Goal: Transaction & Acquisition: Purchase product/service

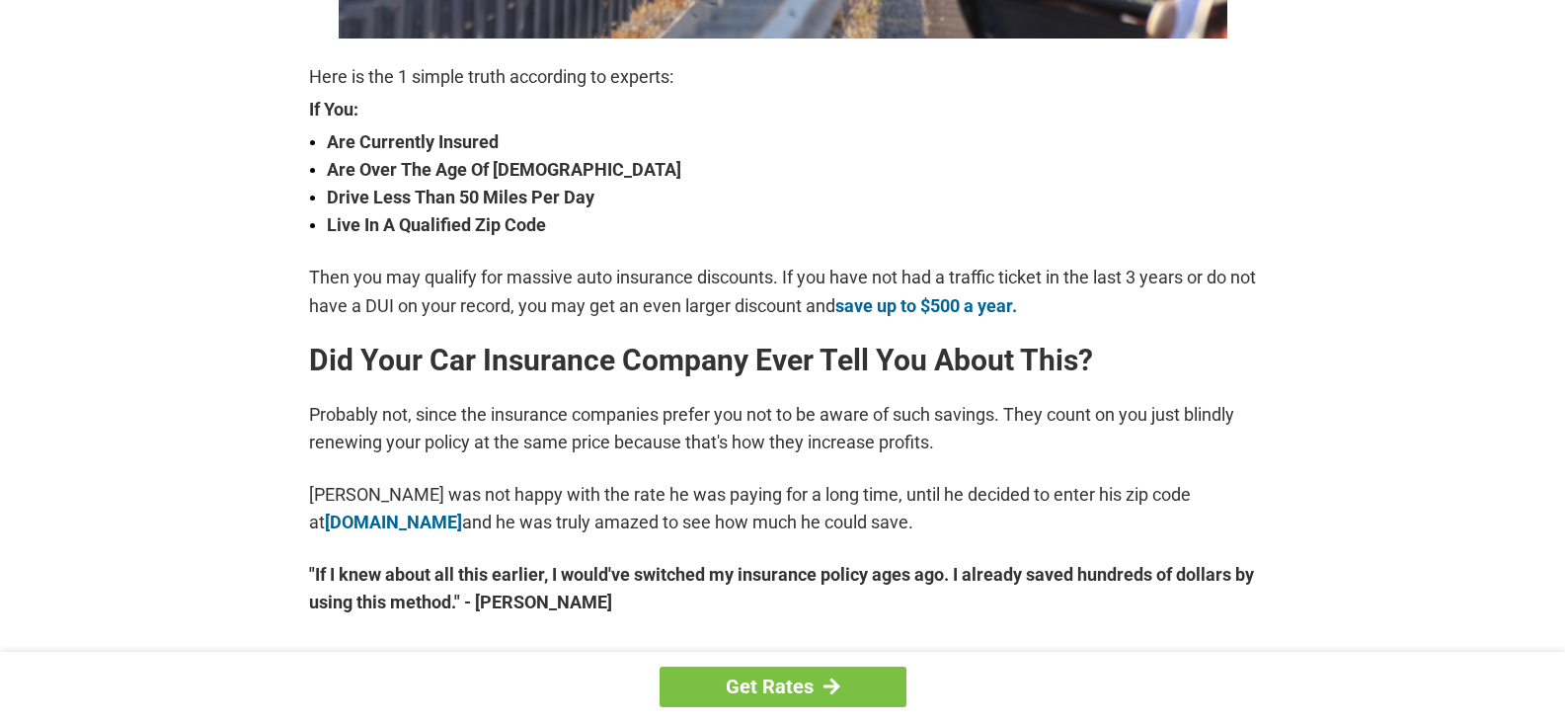
scroll to position [691, 0]
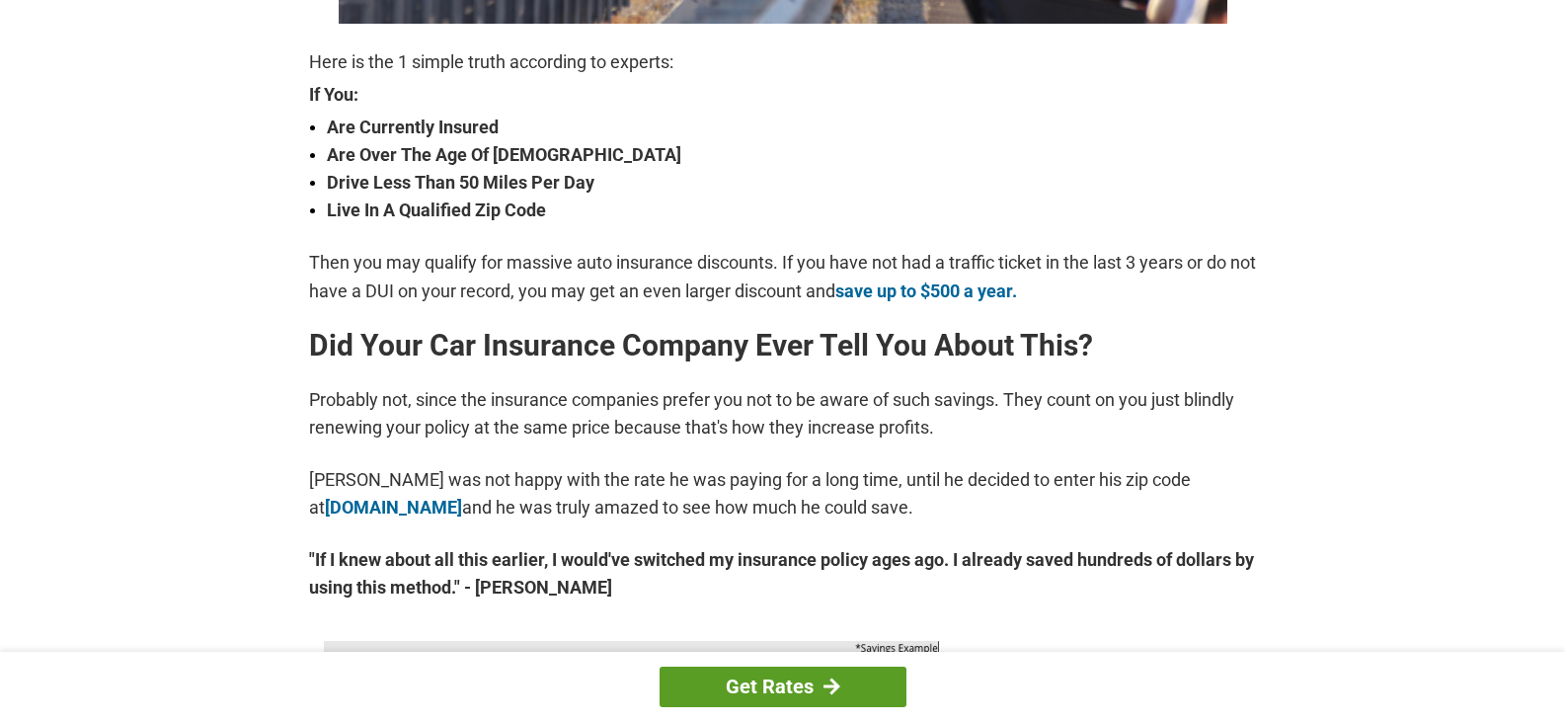
click at [821, 671] on link "Get Rates" at bounding box center [783, 686] width 247 height 40
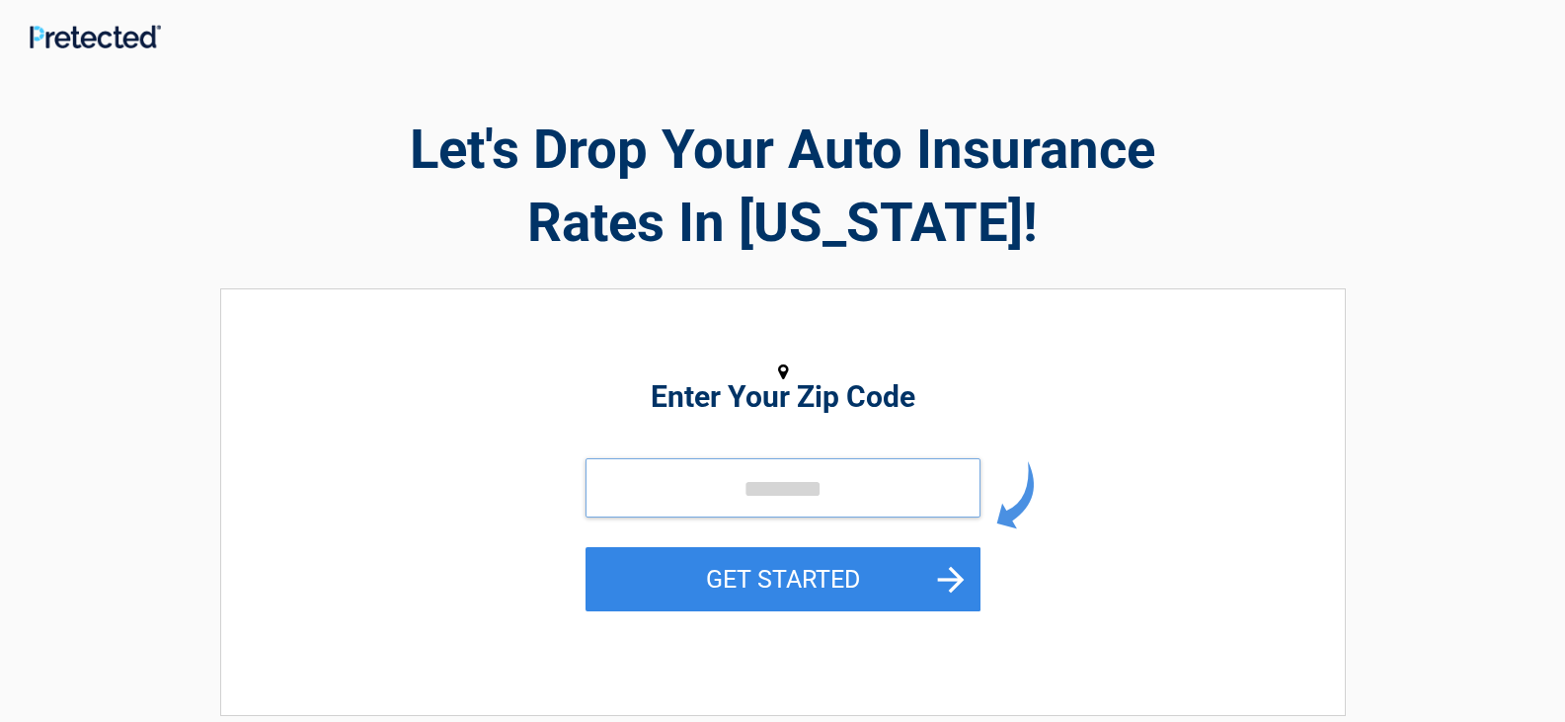
click at [802, 477] on input "tel" at bounding box center [782, 487] width 395 height 59
type input "*****"
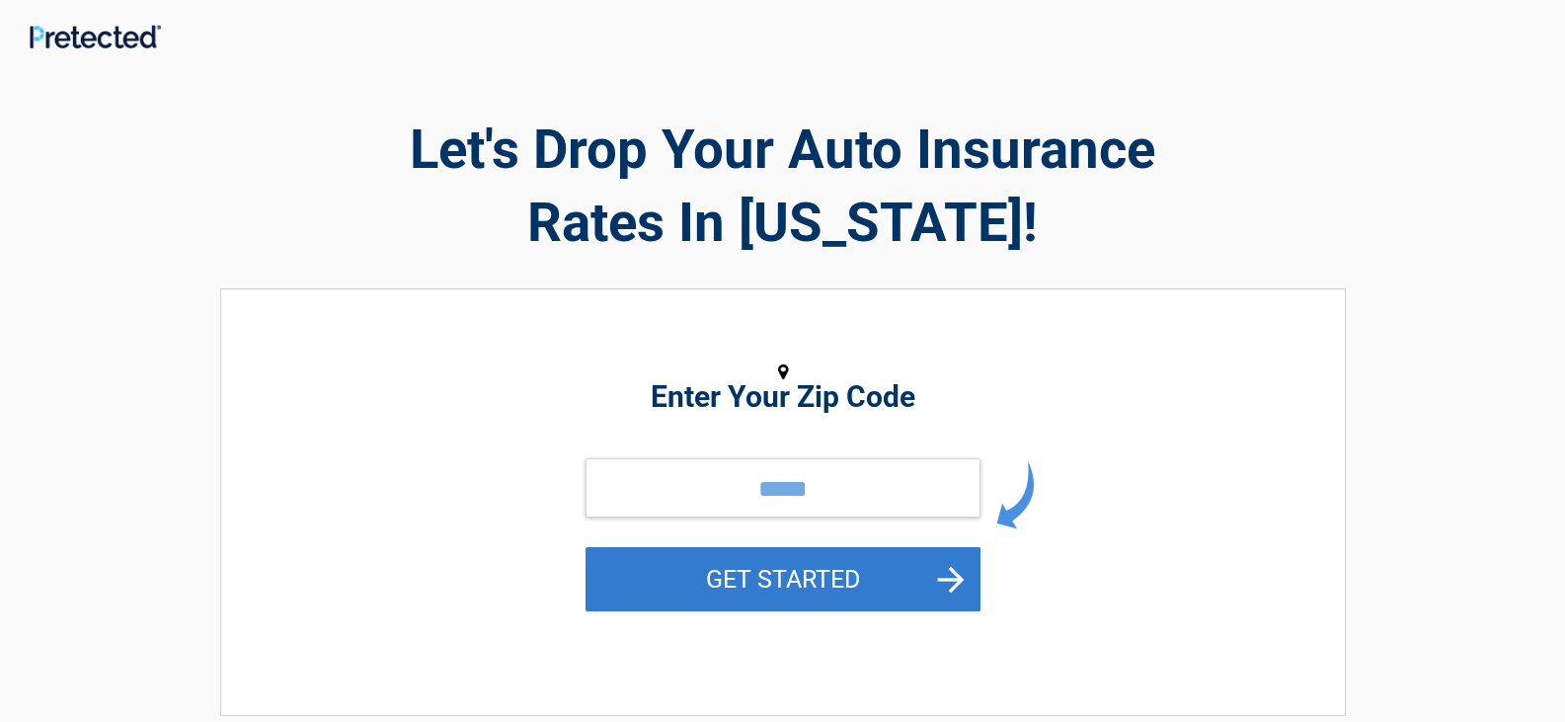
click at [787, 565] on button "GET STARTED" at bounding box center [782, 579] width 395 height 64
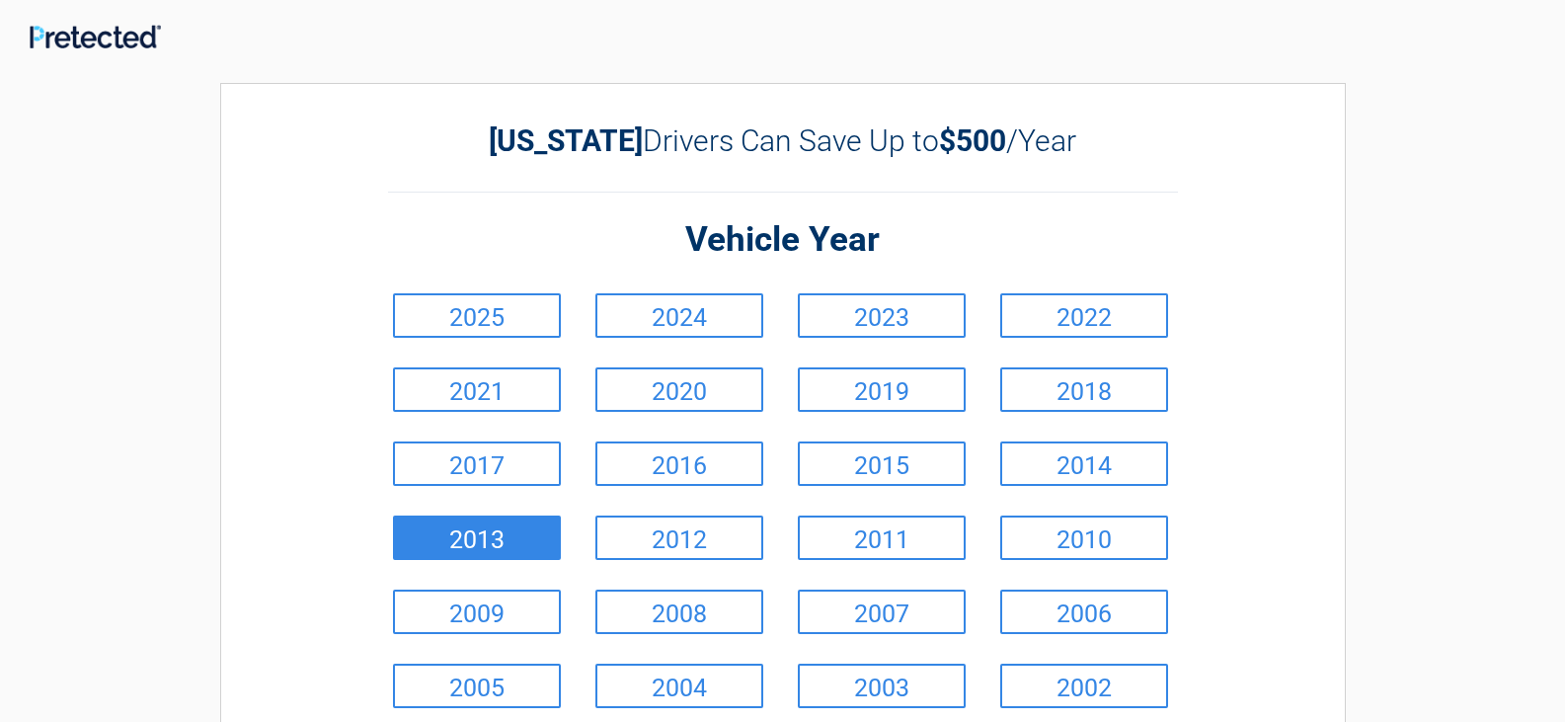
click at [446, 527] on link "2013" at bounding box center [477, 537] width 168 height 44
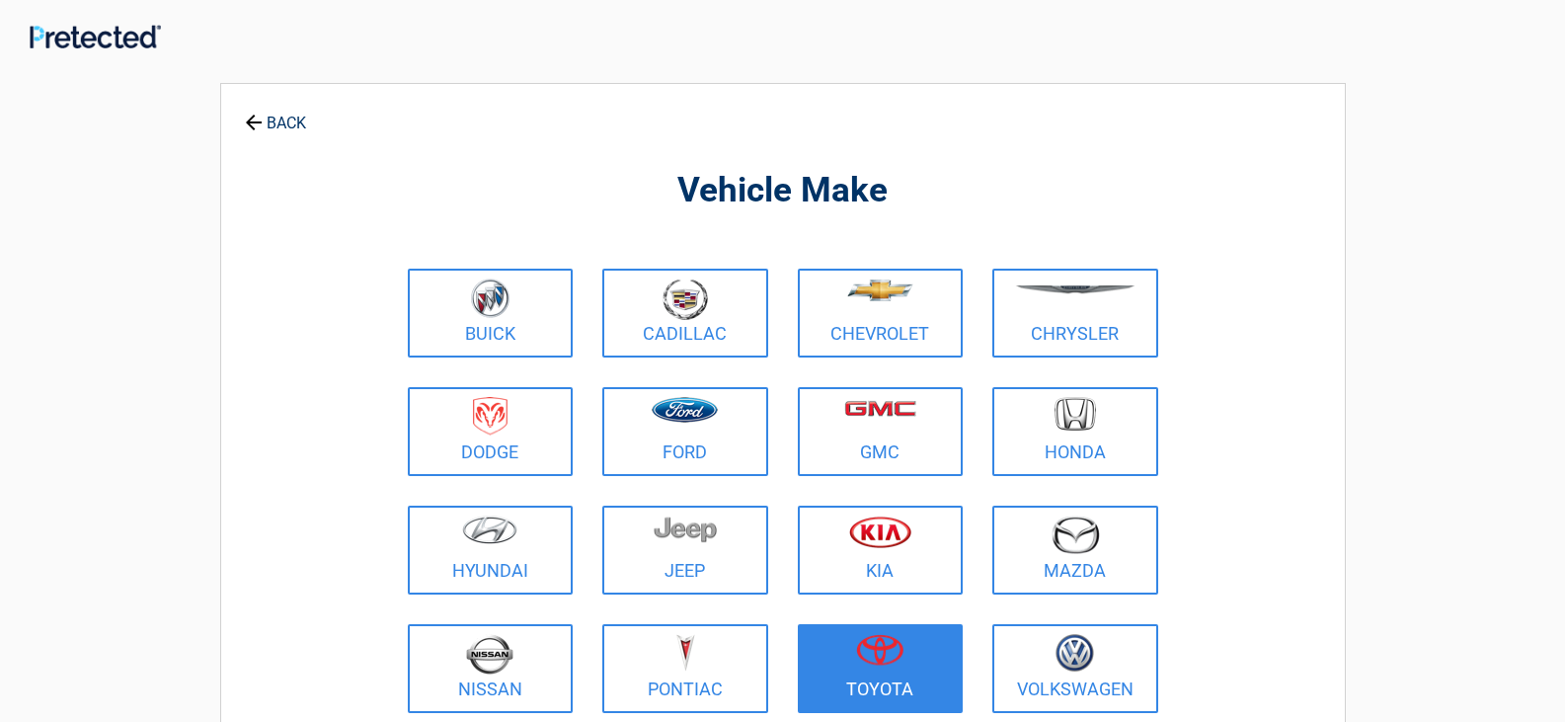
click at [941, 675] on figure at bounding box center [881, 656] width 142 height 44
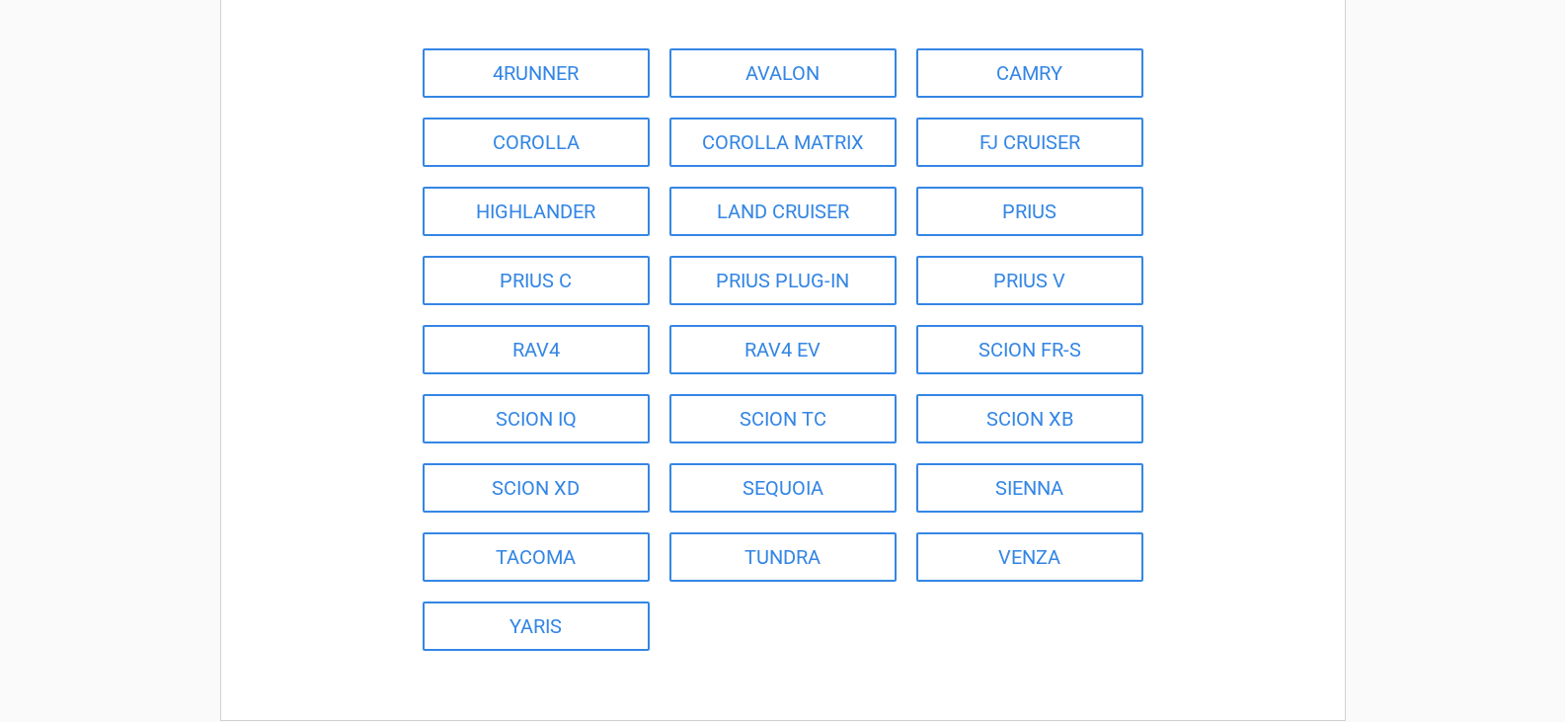
scroll to position [395, 0]
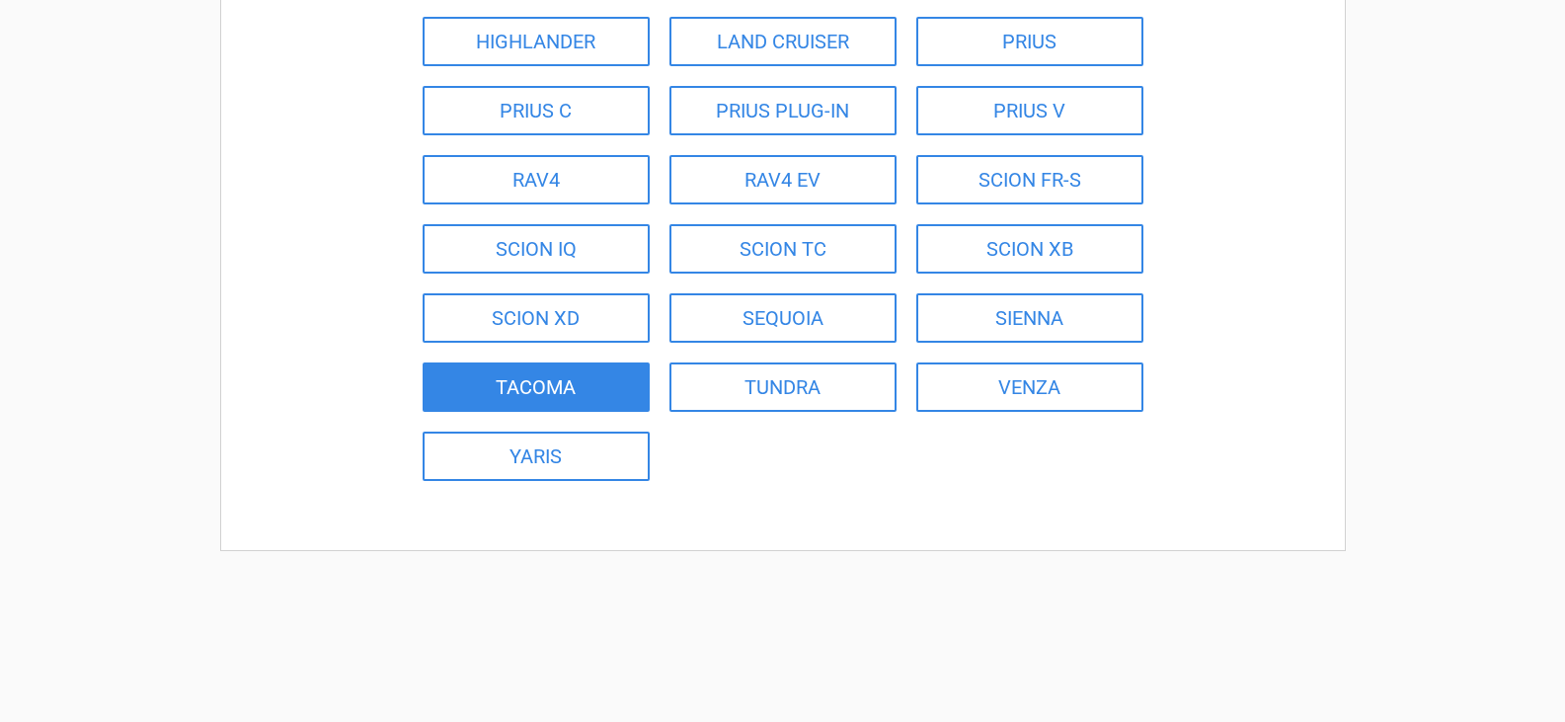
click at [612, 363] on link "TACOMA" at bounding box center [536, 386] width 227 height 49
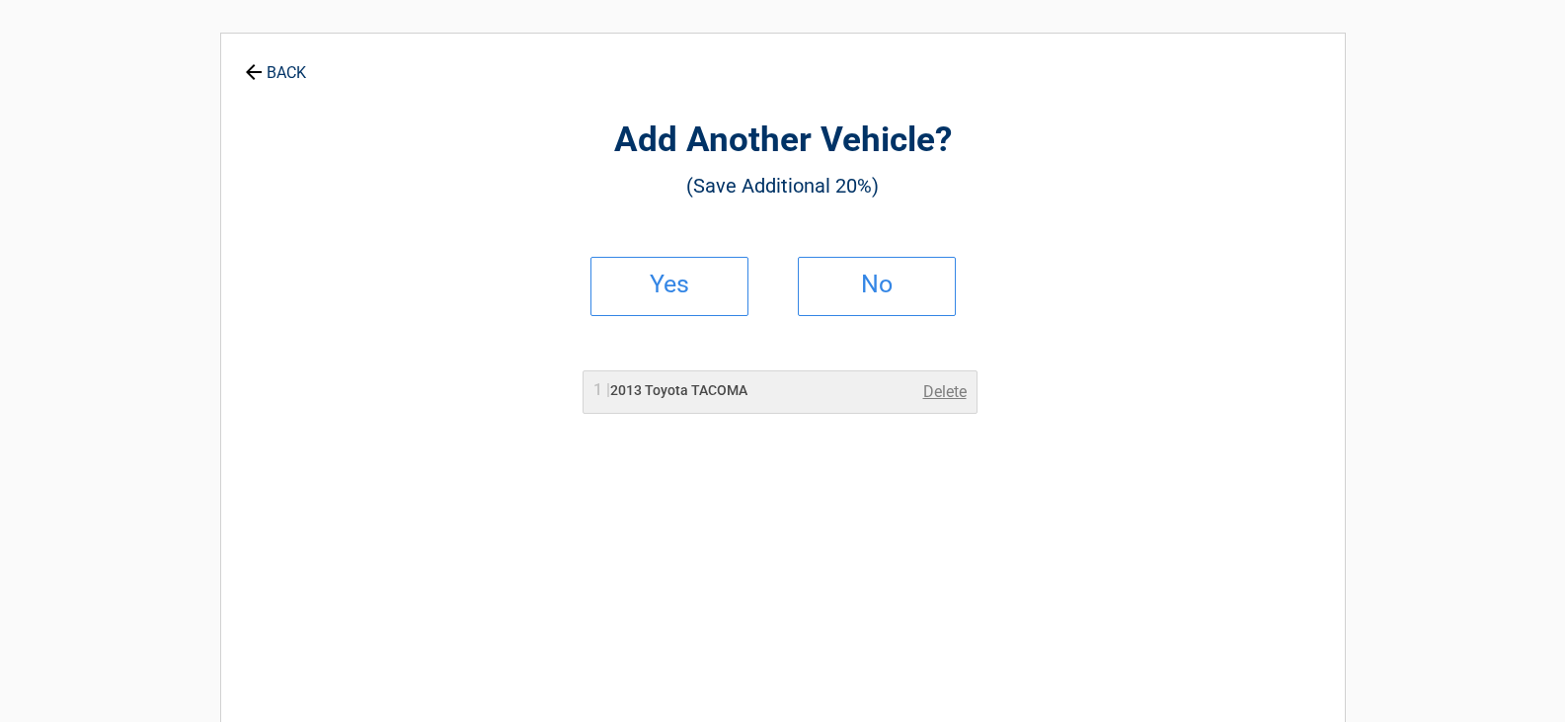
scroll to position [0, 0]
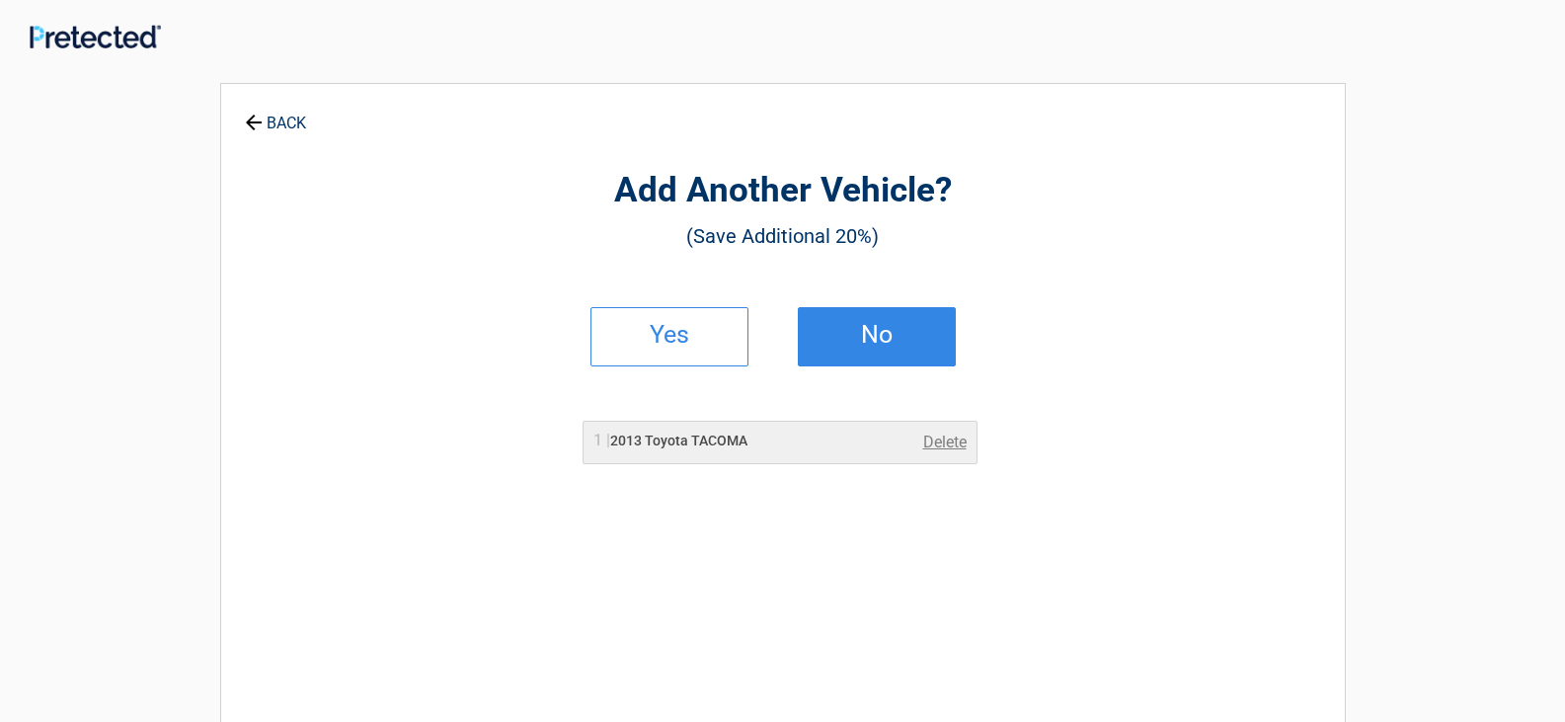
click at [891, 315] on link "No" at bounding box center [877, 336] width 158 height 59
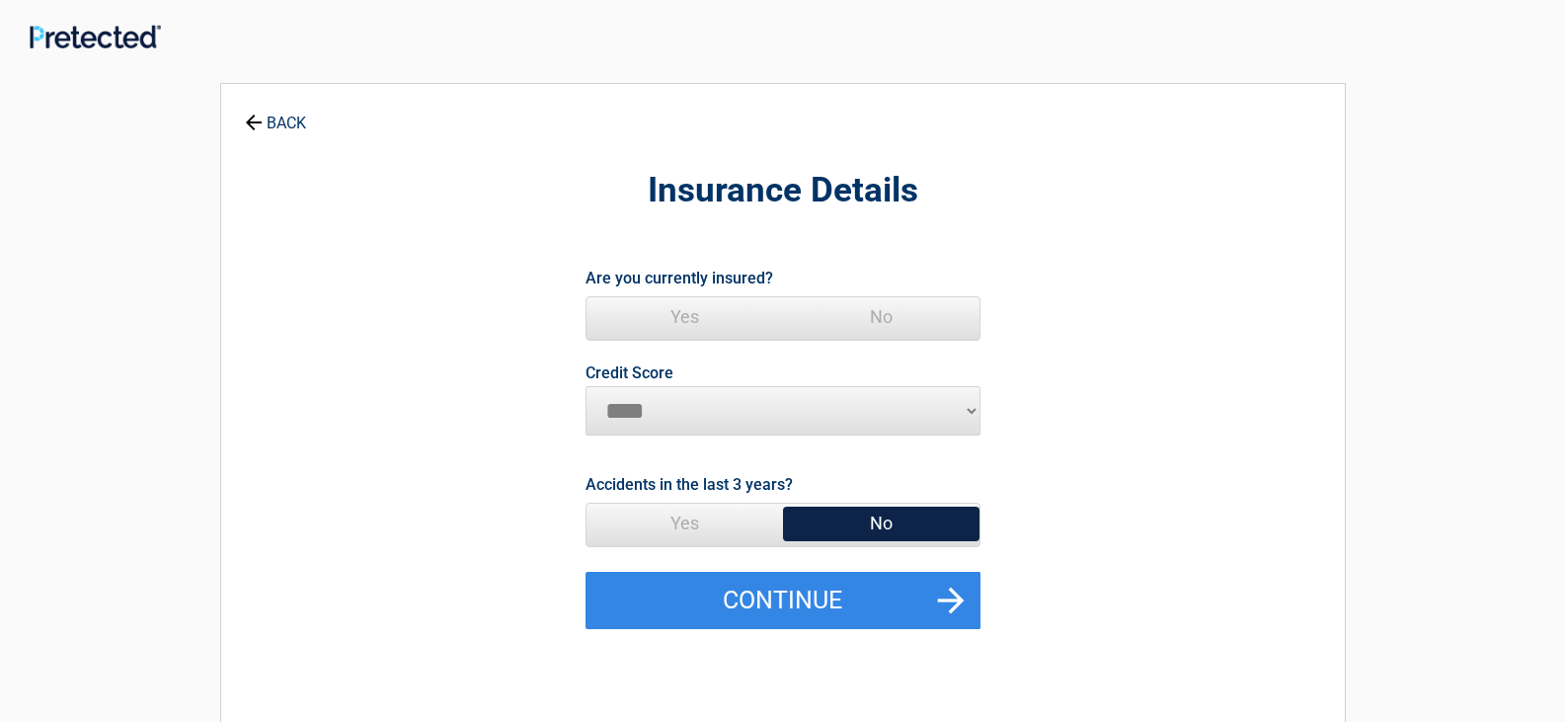
click at [705, 307] on span "Yes" at bounding box center [684, 316] width 196 height 39
